Goal: Information Seeking & Learning: Learn about a topic

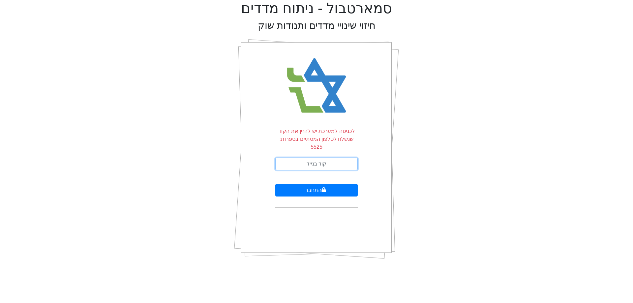
click at [308, 158] on input "text" at bounding box center [316, 164] width 82 height 13
type input "696741"
click at [321, 187] on icon "submit" at bounding box center [323, 189] width 5 height 5
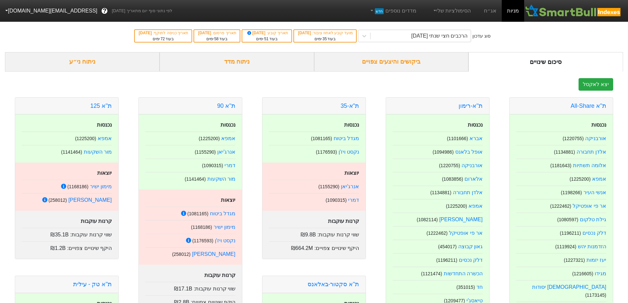
click at [224, 62] on div "ניתוח מדד" at bounding box center [237, 61] width 155 height 19
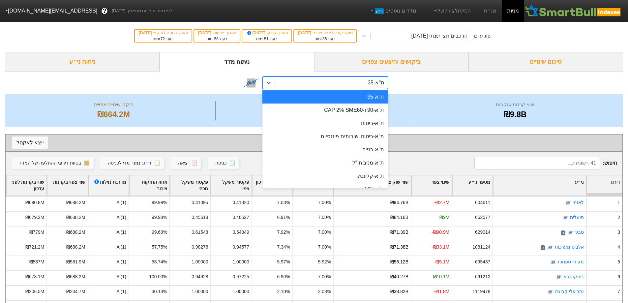
click at [323, 85] on div "ת"א-35" at bounding box center [331, 83] width 113 height 12
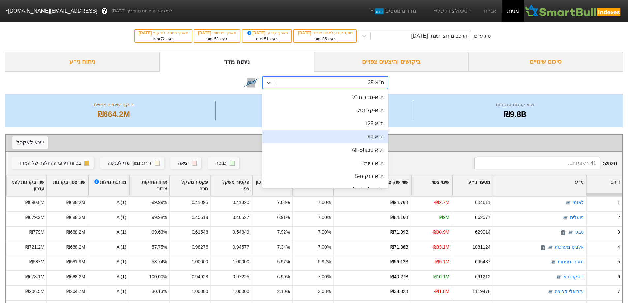
scroll to position [66, 0]
click at [372, 138] on div "ת''א 90" at bounding box center [325, 136] width 126 height 13
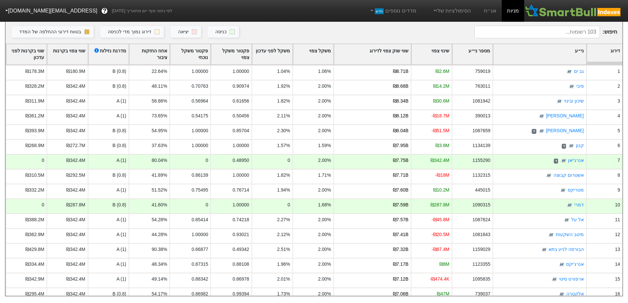
scroll to position [132, 0]
